Goal: Find specific page/section

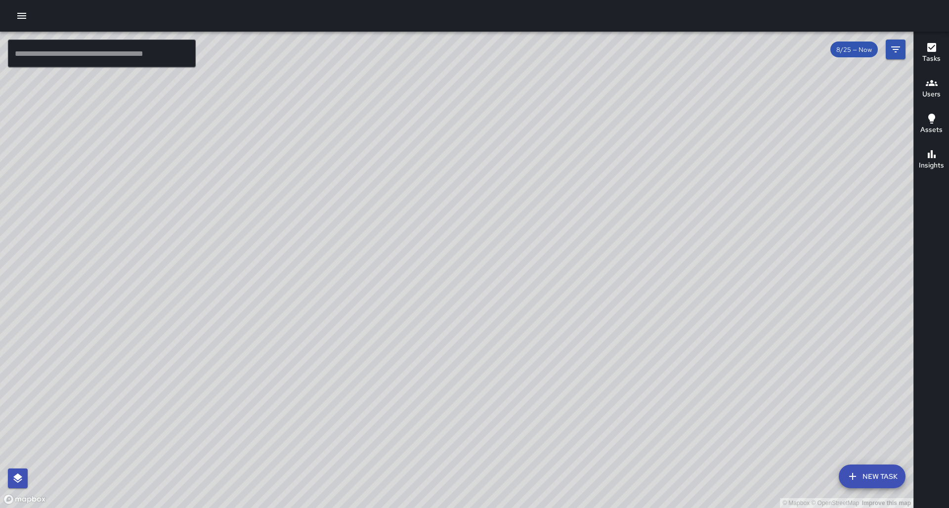
scroll to position [3070, 0]
click at [500, 216] on div "© Mapbox © OpenStreetMap Improve this map" at bounding box center [456, 270] width 913 height 476
drag, startPoint x: 500, startPoint y: 216, endPoint x: 513, endPoint y: 226, distance: 16.3
click at [513, 226] on div "© Mapbox © OpenStreetMap Improve this map" at bounding box center [456, 270] width 913 height 476
drag, startPoint x: 519, startPoint y: 223, endPoint x: 539, endPoint y: 218, distance: 20.8
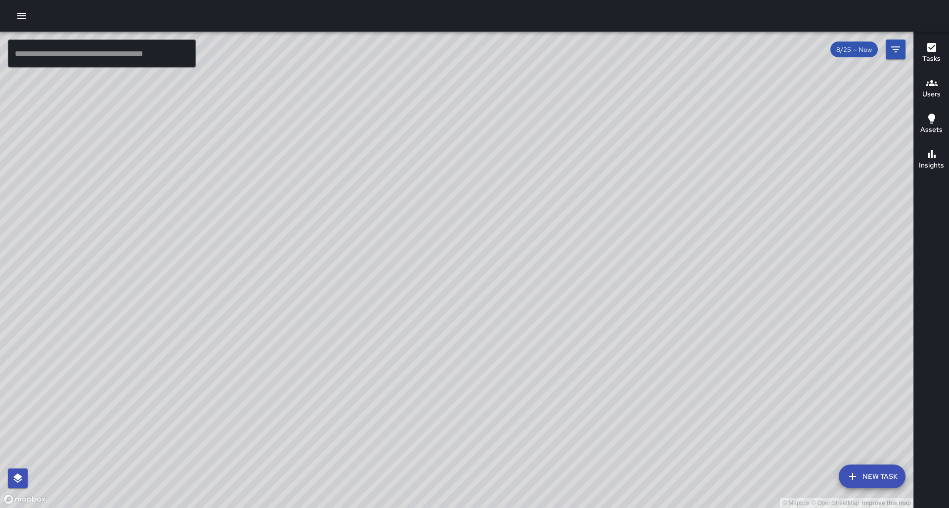
click at [537, 218] on div "© Mapbox © OpenStreetMap Improve this map" at bounding box center [456, 270] width 913 height 476
drag, startPoint x: 593, startPoint y: 394, endPoint x: 599, endPoint y: 301, distance: 93.1
click at [599, 301] on div "© Mapbox © OpenStreetMap Improve this map" at bounding box center [456, 270] width 913 height 476
click at [921, 92] on button "Users" at bounding box center [930, 89] width 35 height 36
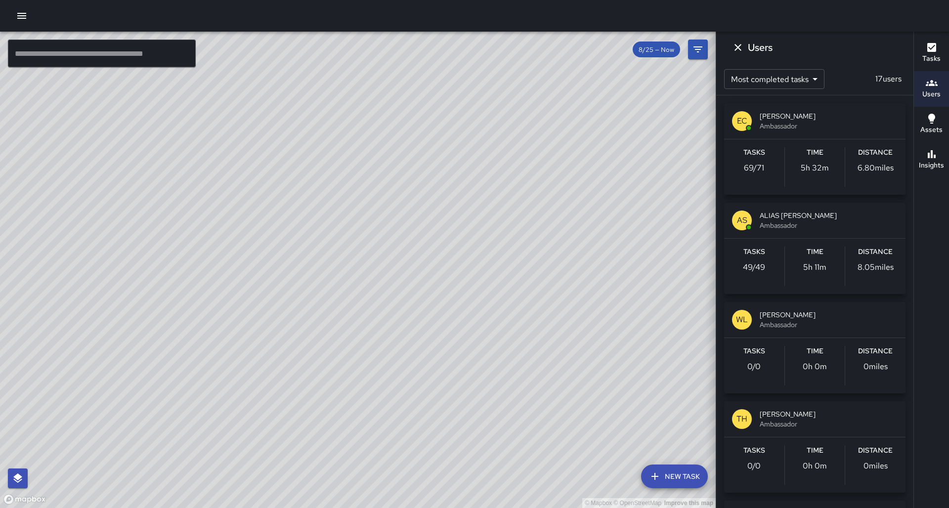
click at [787, 211] on span "ALIAS [PERSON_NAME]" at bounding box center [828, 215] width 138 height 10
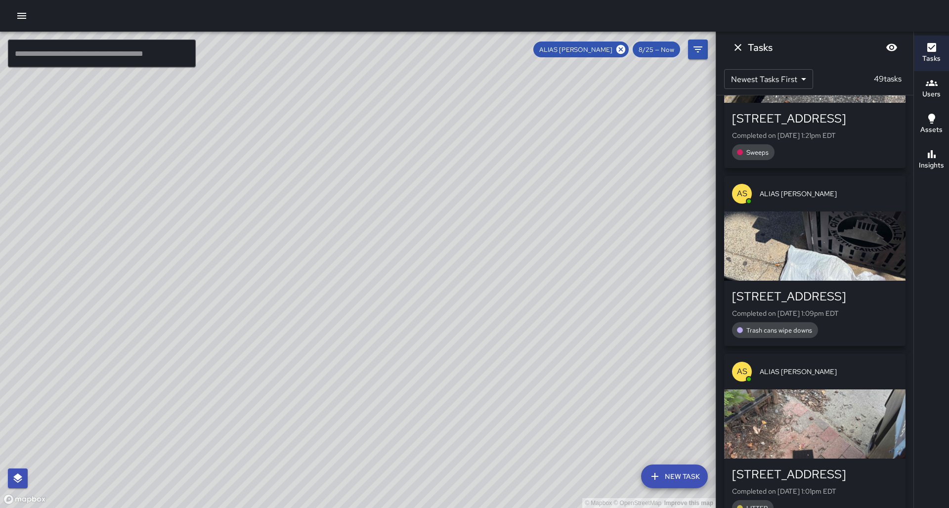
scroll to position [750, 0]
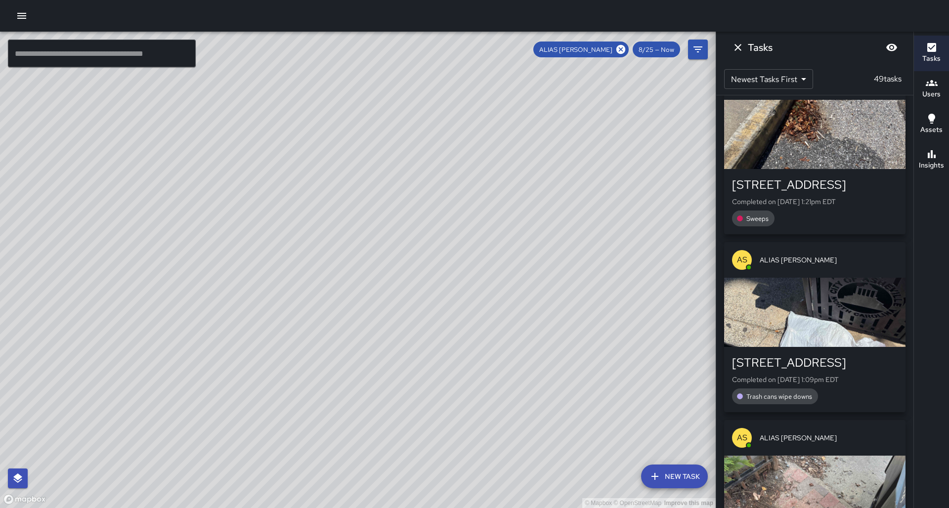
click at [795, 273] on div "AS ALIAS SIEGLER" at bounding box center [814, 260] width 181 height 36
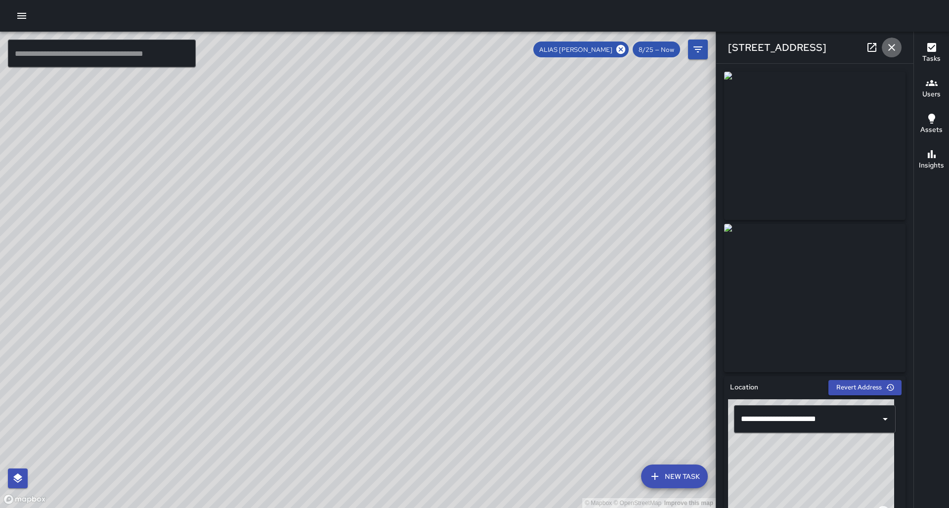
click at [888, 41] on button "button" at bounding box center [891, 48] width 20 height 20
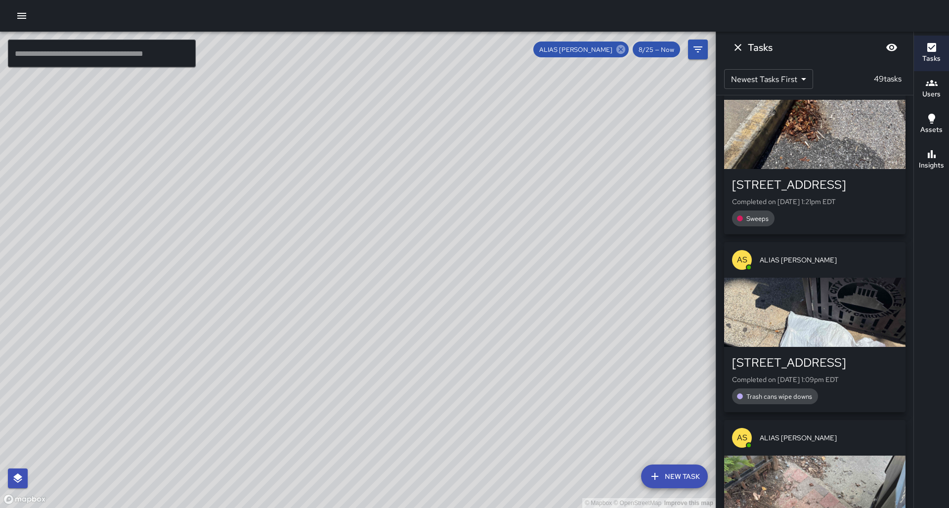
click at [618, 50] on icon at bounding box center [620, 49] width 9 height 9
click at [736, 44] on icon "Dismiss" at bounding box center [738, 47] width 12 height 12
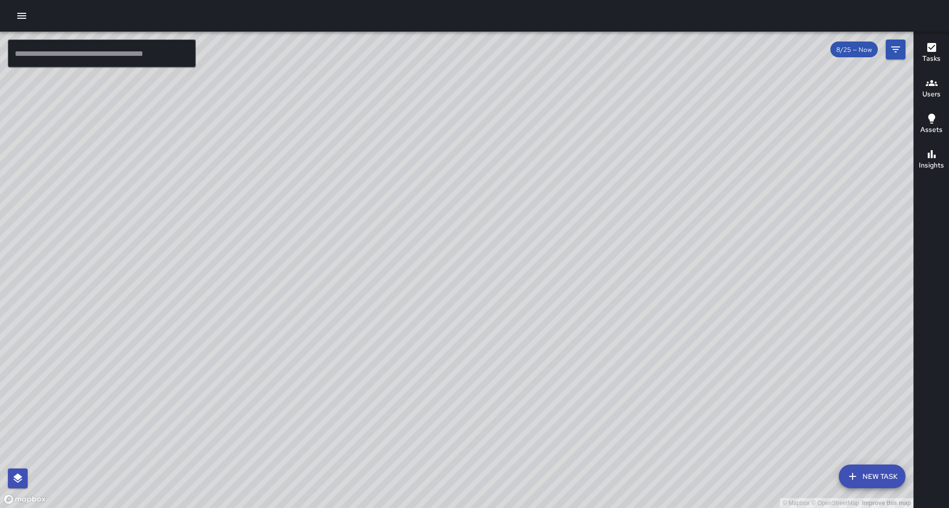
drag, startPoint x: 747, startPoint y: 129, endPoint x: 560, endPoint y: 118, distance: 187.5
click at [560, 118] on div "© Mapbox © OpenStreetMap Improve this map" at bounding box center [456, 270] width 913 height 476
